Goal: Information Seeking & Learning: Learn about a topic

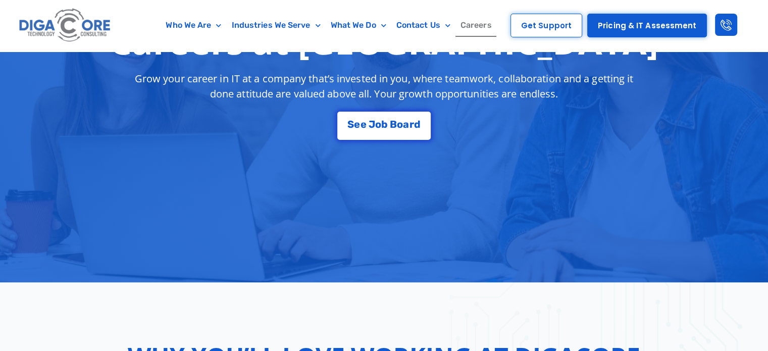
scroll to position [50, 0]
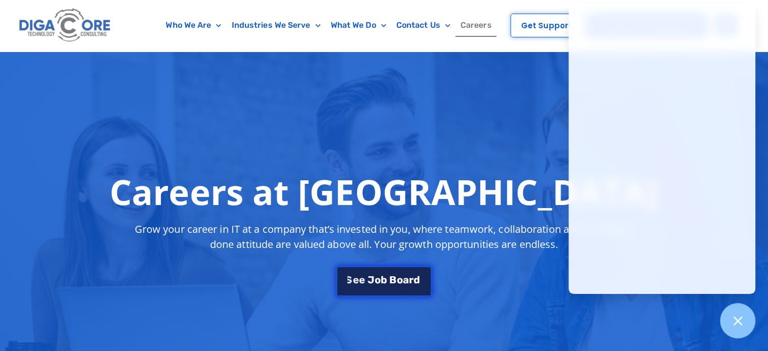
click at [395, 275] on span "B" at bounding box center [392, 278] width 7 height 10
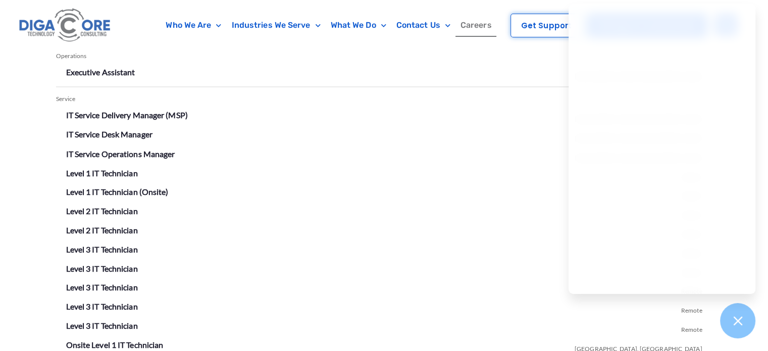
click at [583, 298] on li "Level 3 IT Technician Remote" at bounding box center [384, 306] width 636 height 16
click at [516, 203] on li "Level 2 IT Technician Remote" at bounding box center [384, 211] width 636 height 16
click at [517, 158] on li "IT Service Operations Manager Lakewood, NJ" at bounding box center [384, 154] width 636 height 16
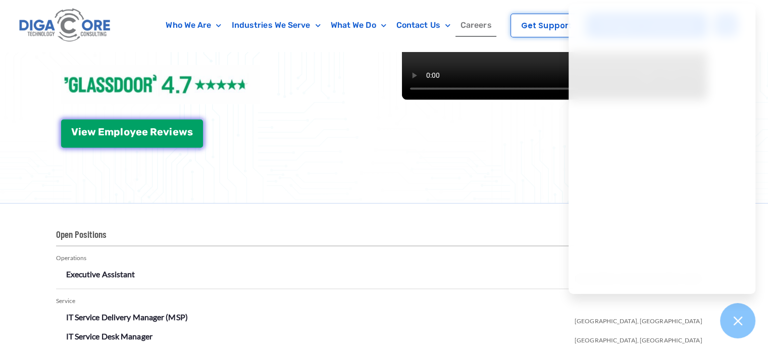
scroll to position [1514, 0]
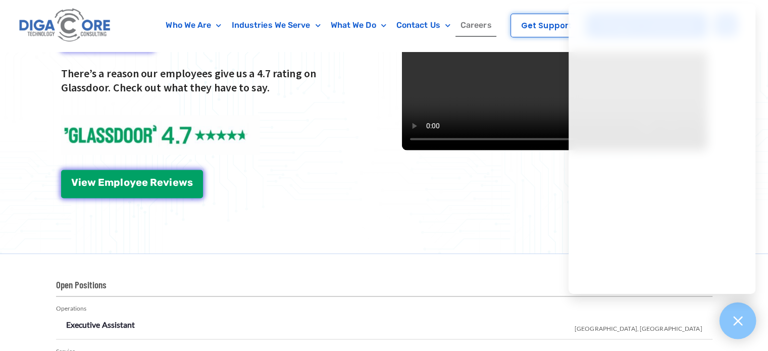
click at [745, 318] on div at bounding box center [737, 320] width 37 height 37
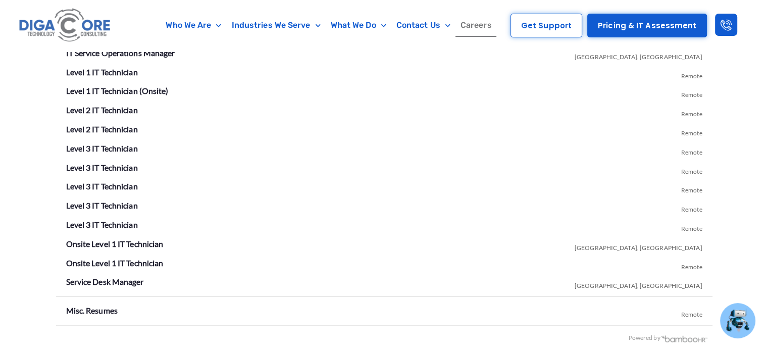
scroll to position [1767, 0]
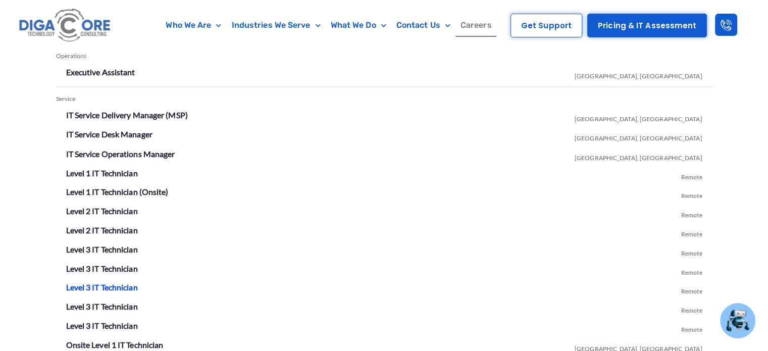
click at [115, 286] on link "Level 3 IT Technician" at bounding box center [102, 287] width 72 height 10
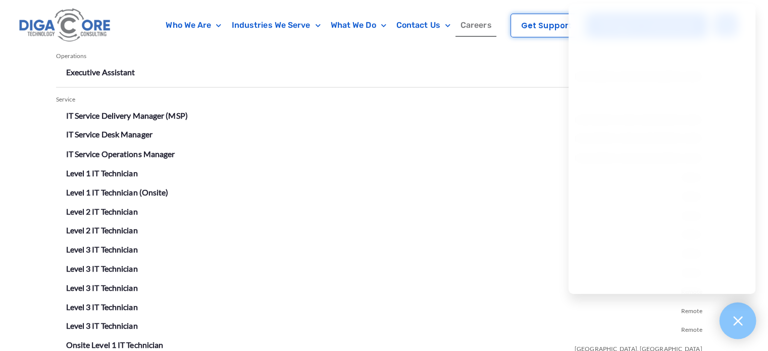
click at [738, 317] on icon at bounding box center [737, 320] width 13 height 13
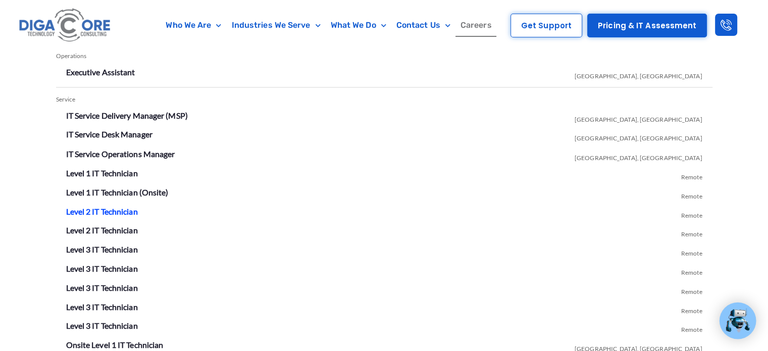
click at [112, 214] on link "Level 2 IT Technician" at bounding box center [102, 211] width 72 height 10
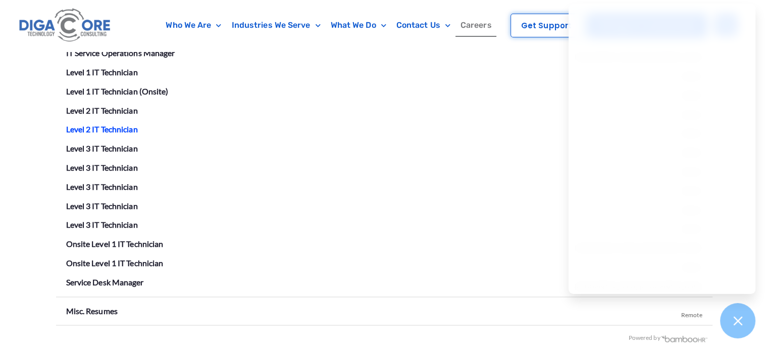
click at [106, 127] on link "Level 2 IT Technician" at bounding box center [102, 129] width 72 height 10
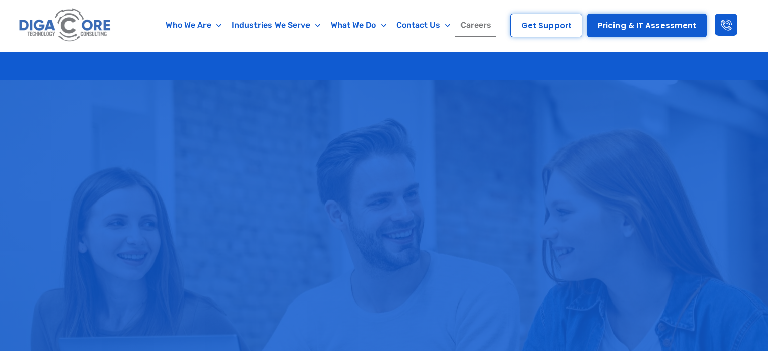
scroll to position [2266, 0]
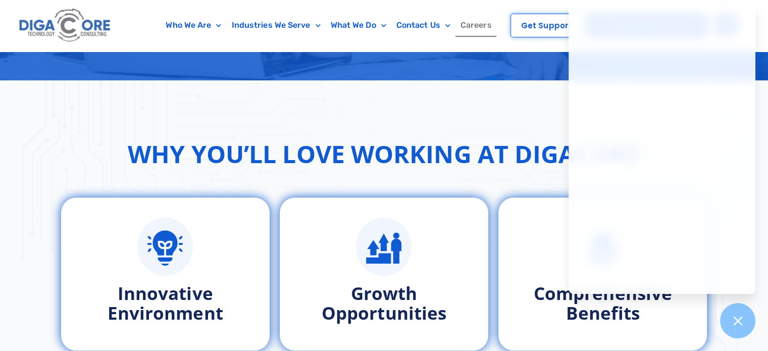
scroll to position [202, 0]
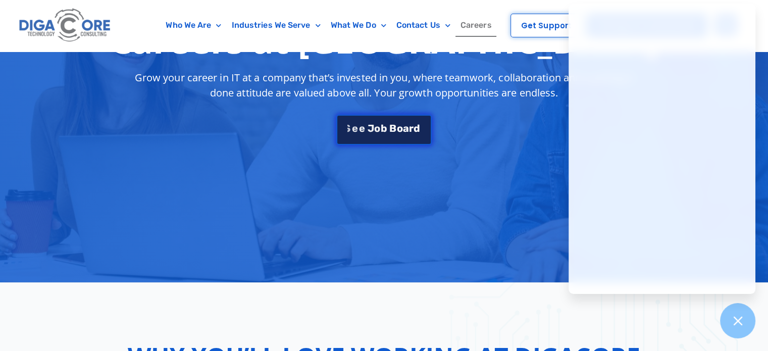
click at [385, 132] on span "b" at bounding box center [384, 128] width 7 height 10
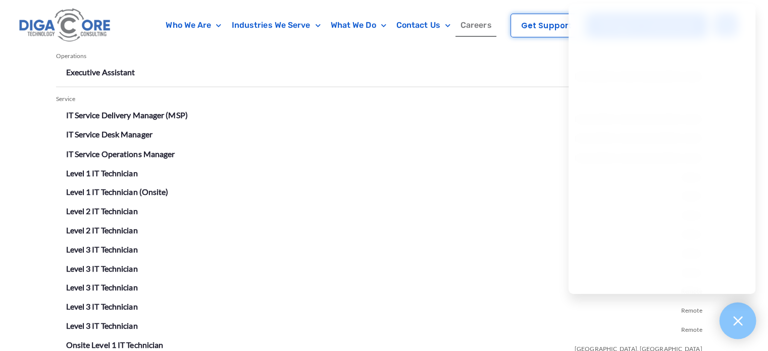
click at [737, 328] on div at bounding box center [737, 320] width 37 height 37
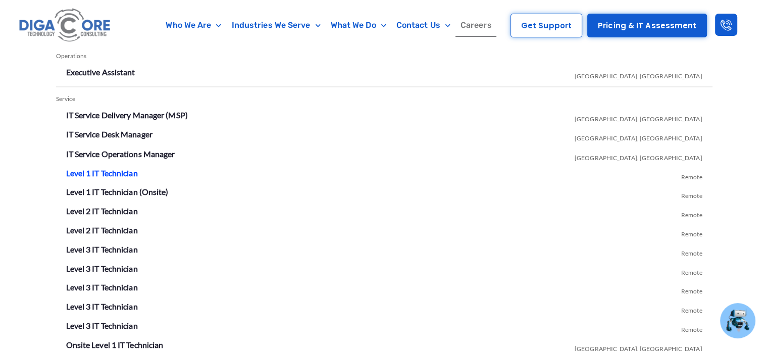
click at [113, 169] on link "Level 1 IT Technician" at bounding box center [102, 173] width 72 height 10
